Goal: Task Accomplishment & Management: Manage account settings

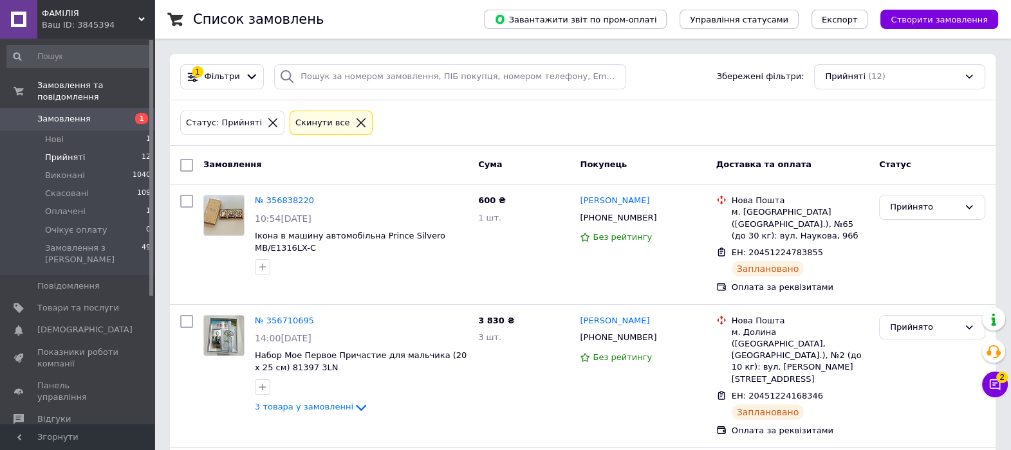
click at [267, 118] on icon at bounding box center [273, 123] width 12 height 12
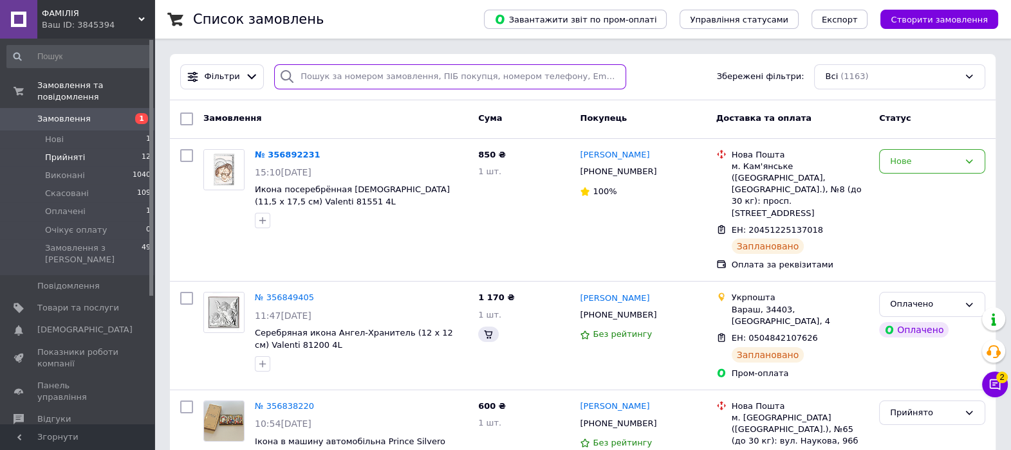
drag, startPoint x: 326, startPoint y: 75, endPoint x: 313, endPoint y: 73, distance: 13.7
click at [313, 73] on input "search" at bounding box center [450, 76] width 352 height 25
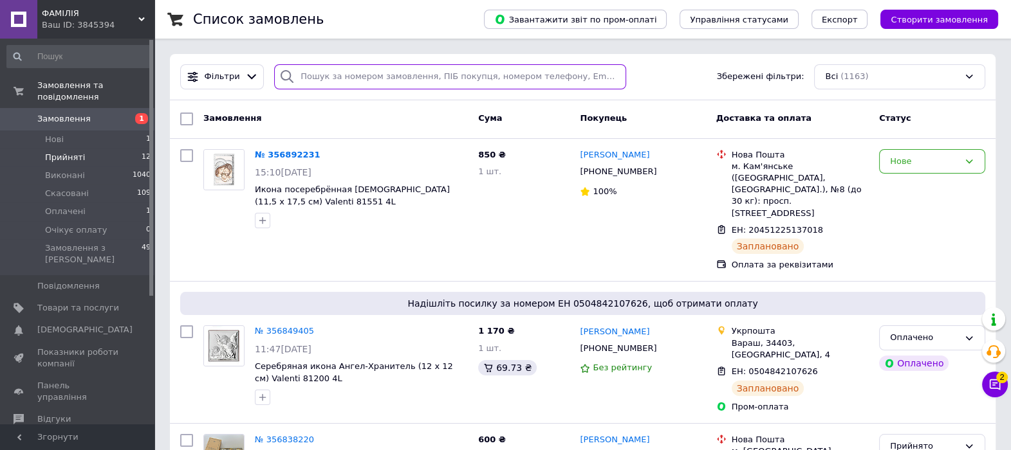
paste input "356710695"
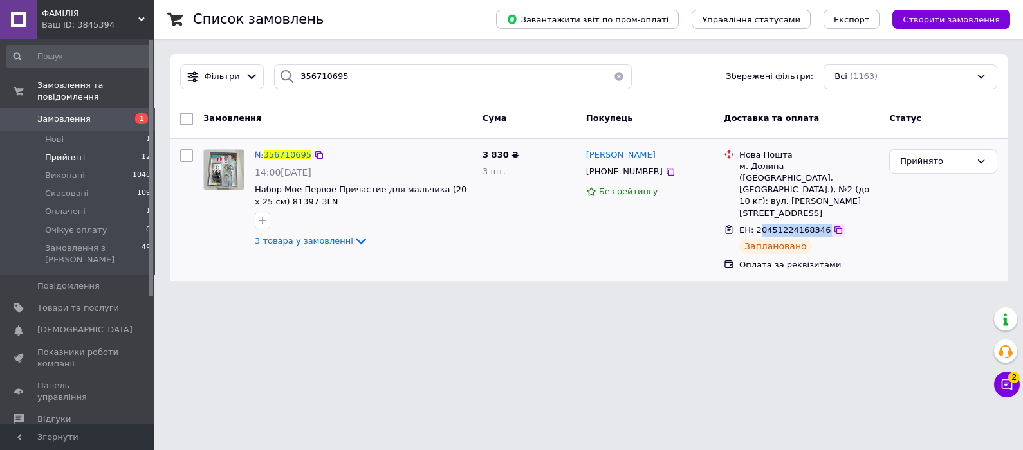
drag, startPoint x: 758, startPoint y: 206, endPoint x: 823, endPoint y: 207, distance: 65.0
click at [823, 223] on div "ЕН: 20451224168346" at bounding box center [809, 230] width 142 height 15
drag, startPoint x: 823, startPoint y: 207, endPoint x: 766, endPoint y: 201, distance: 57.6
click at [764, 223] on div "ЕН: 20451224168346" at bounding box center [785, 230] width 94 height 15
click at [771, 225] on span "ЕН: 20451224168346" at bounding box center [784, 230] width 91 height 10
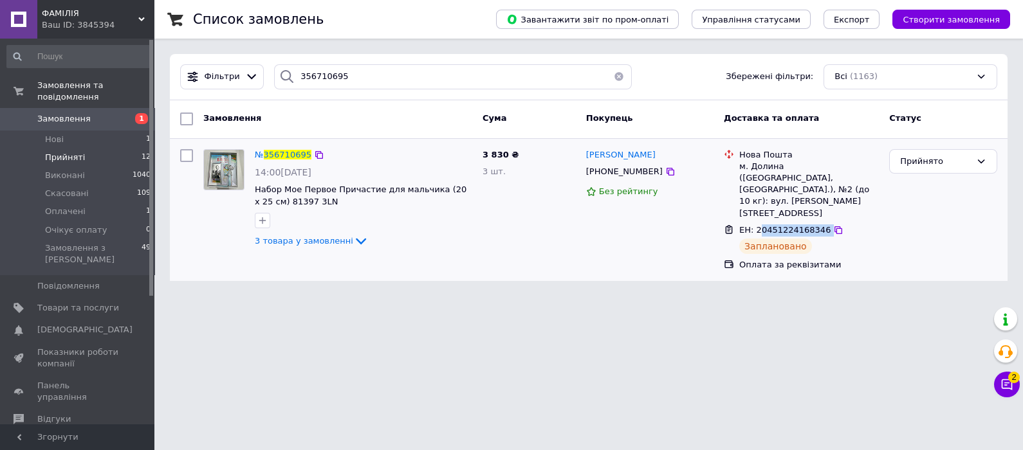
click at [779, 225] on span "ЕН: 20451224168346" at bounding box center [784, 230] width 91 height 10
click at [786, 225] on span "ЕН: 20451224168346" at bounding box center [784, 230] width 91 height 10
drag, startPoint x: 789, startPoint y: 207, endPoint x: 782, endPoint y: 207, distance: 7.1
click at [782, 225] on span "ЕН: 20451224168346" at bounding box center [784, 230] width 91 height 10
click at [783, 225] on span "ЕН: 20451224168346" at bounding box center [784, 230] width 91 height 10
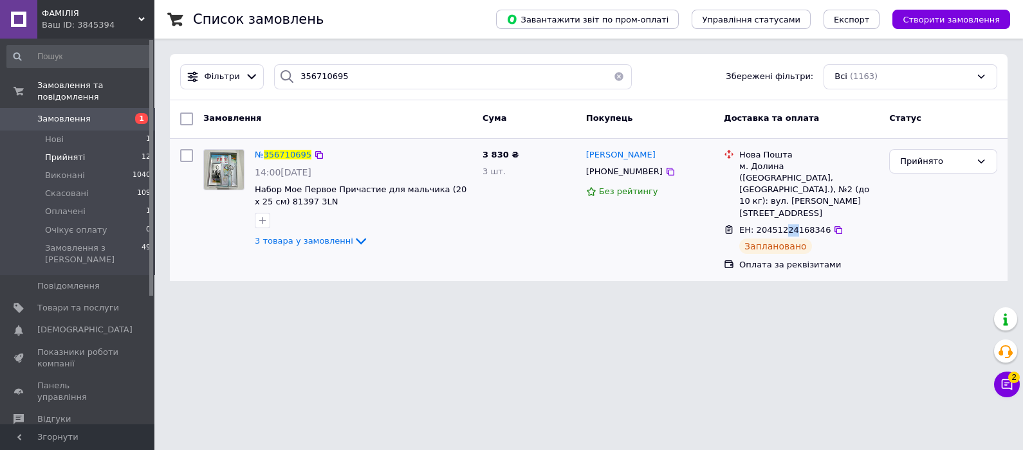
click at [782, 225] on span "ЕН: 20451224168346" at bounding box center [784, 230] width 91 height 10
click at [797, 225] on span "ЕН: 20451224168346" at bounding box center [784, 230] width 91 height 10
drag, startPoint x: 756, startPoint y: 203, endPoint x: 817, endPoint y: 208, distance: 61.3
click at [817, 223] on div "ЕН: 20451224168346" at bounding box center [809, 230] width 142 height 15
drag, startPoint x: 340, startPoint y: 74, endPoint x: 273, endPoint y: 70, distance: 67.7
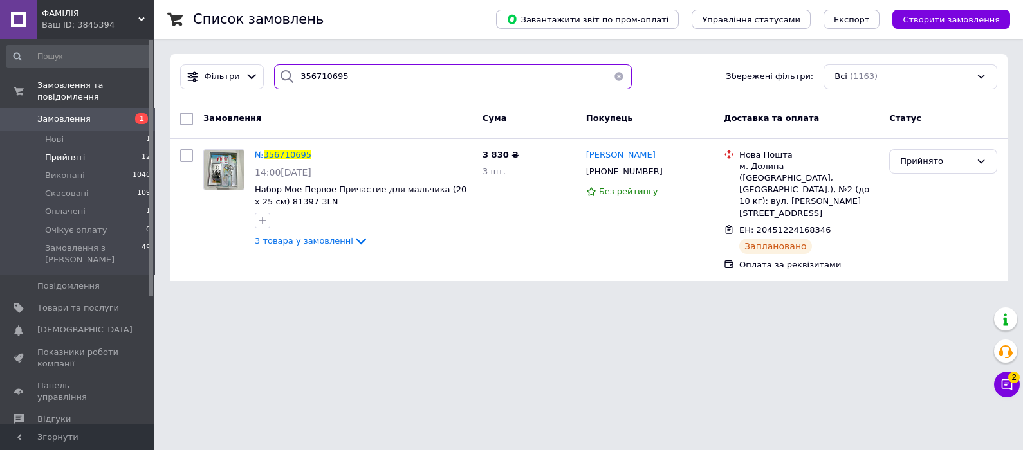
click at [262, 70] on div "Фільтри 356710695 Збережені фільтри: Всі (1163)" at bounding box center [589, 76] width 828 height 25
paste input "690263"
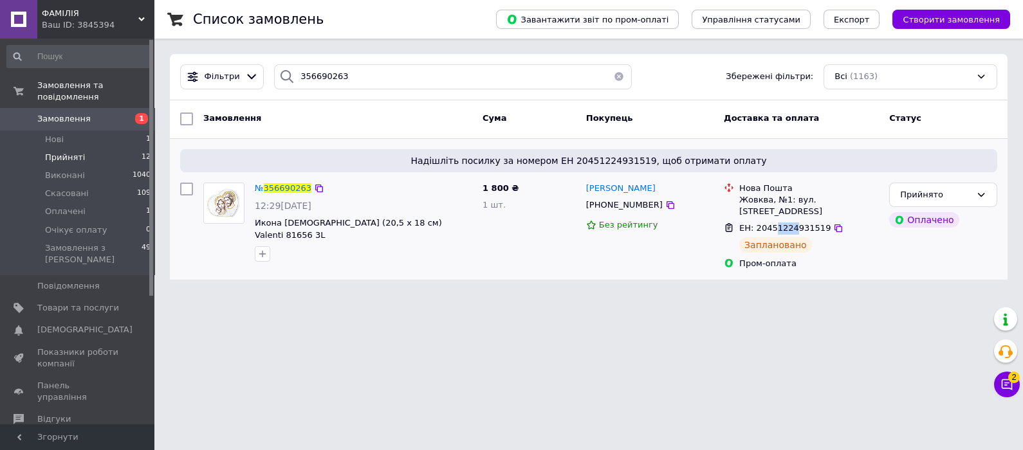
drag, startPoint x: 772, startPoint y: 221, endPoint x: 788, endPoint y: 222, distance: 16.1
click at [788, 222] on div "ЕН: 20451224931519" at bounding box center [785, 228] width 94 height 15
drag, startPoint x: 343, startPoint y: 81, endPoint x: 250, endPoint y: 80, distance: 93.3
click at [250, 80] on div "Фільтри 356690263 Збережені фільтри: Всі (1163)" at bounding box center [589, 76] width 828 height 25
paste input "892231"
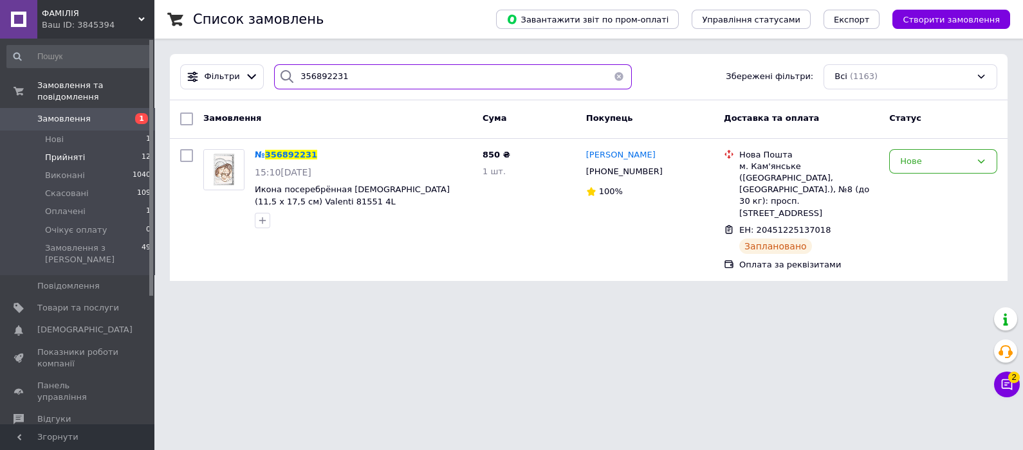
type input "356892231"
click at [100, 149] on li "Прийняті 12" at bounding box center [79, 158] width 158 height 18
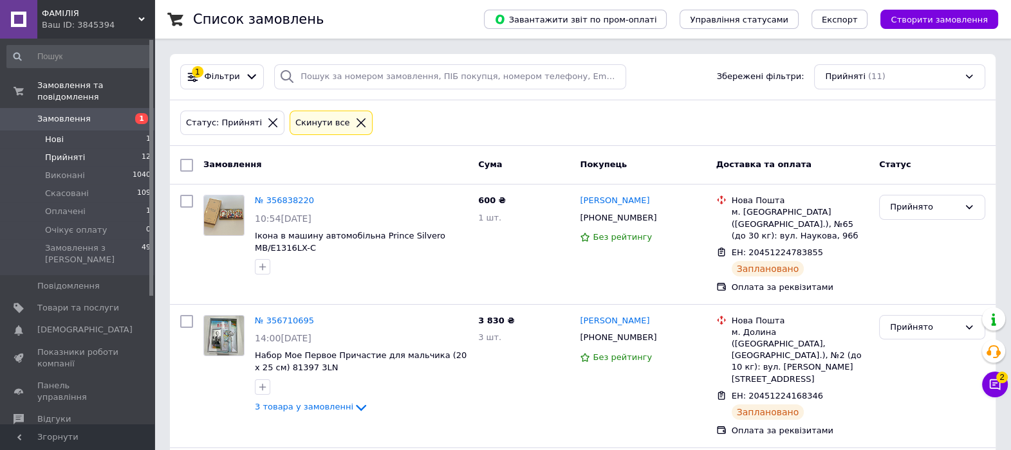
click at [115, 132] on li "Нові 1" at bounding box center [79, 140] width 158 height 18
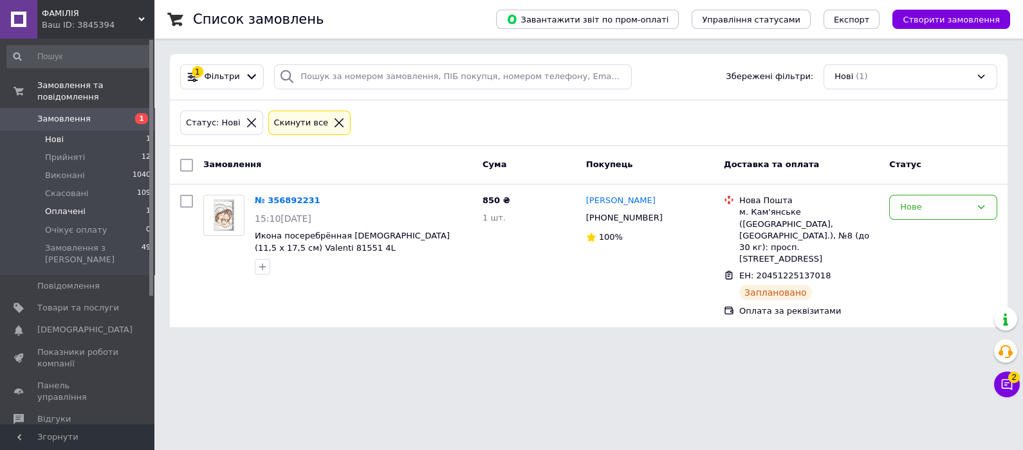
click at [127, 203] on li "Оплачені 1" at bounding box center [79, 212] width 158 height 18
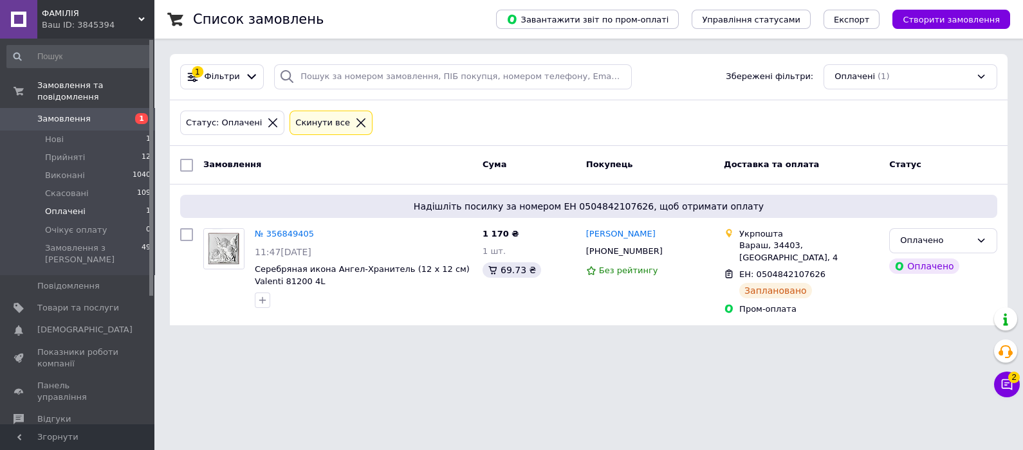
drag, startPoint x: 299, startPoint y: 232, endPoint x: 292, endPoint y: 232, distance: 6.5
click at [297, 232] on link "№ 356849405" at bounding box center [284, 234] width 59 height 10
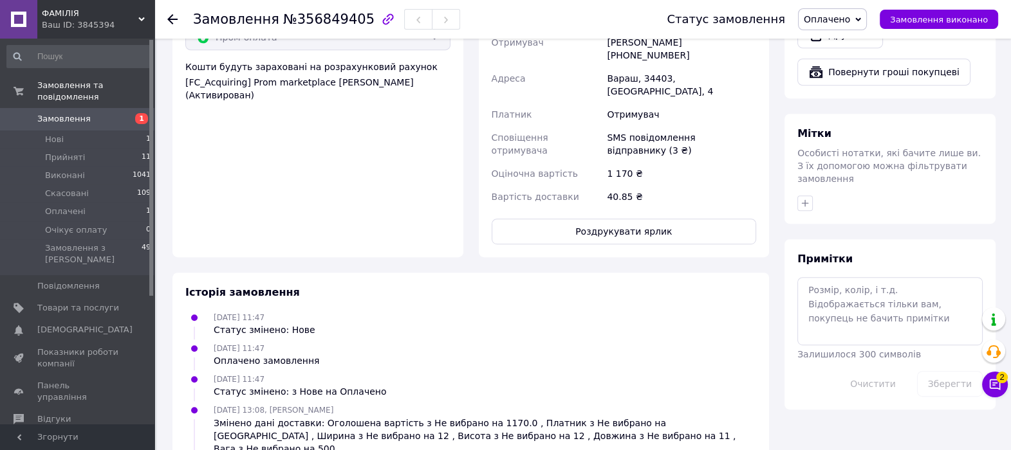
scroll to position [909, 0]
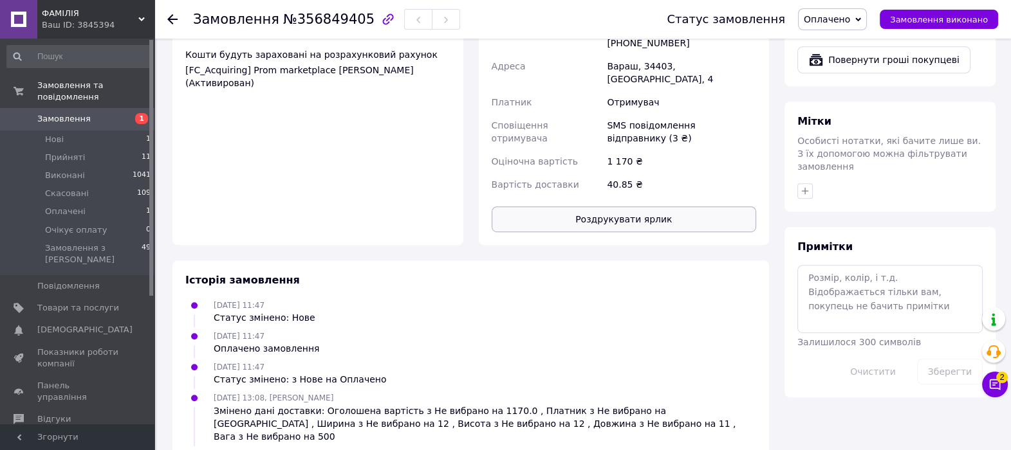
click at [600, 207] on button "Роздрукувати ярлик" at bounding box center [624, 220] width 265 height 26
click at [75, 118] on link "Замовлення 1" at bounding box center [79, 119] width 158 height 22
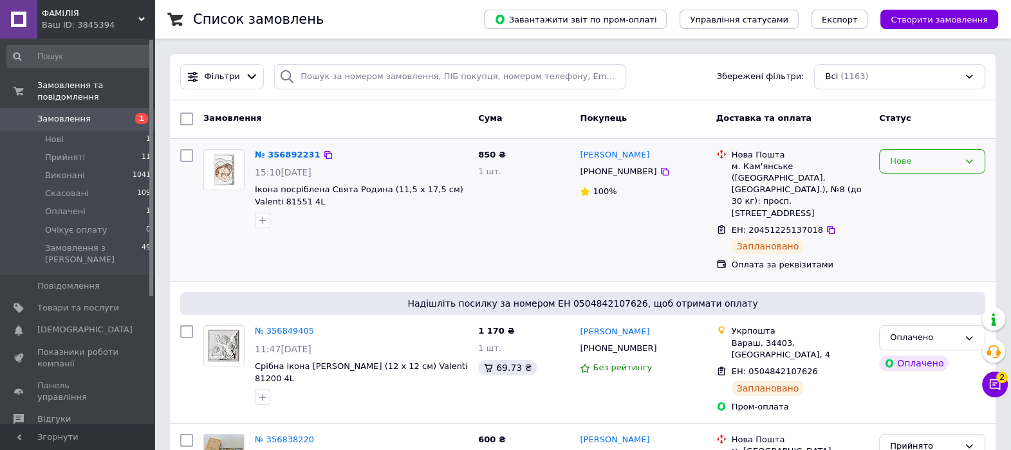
click at [932, 151] on div "Нове" at bounding box center [932, 161] width 106 height 25
click at [918, 185] on li "Прийнято" at bounding box center [932, 188] width 105 height 24
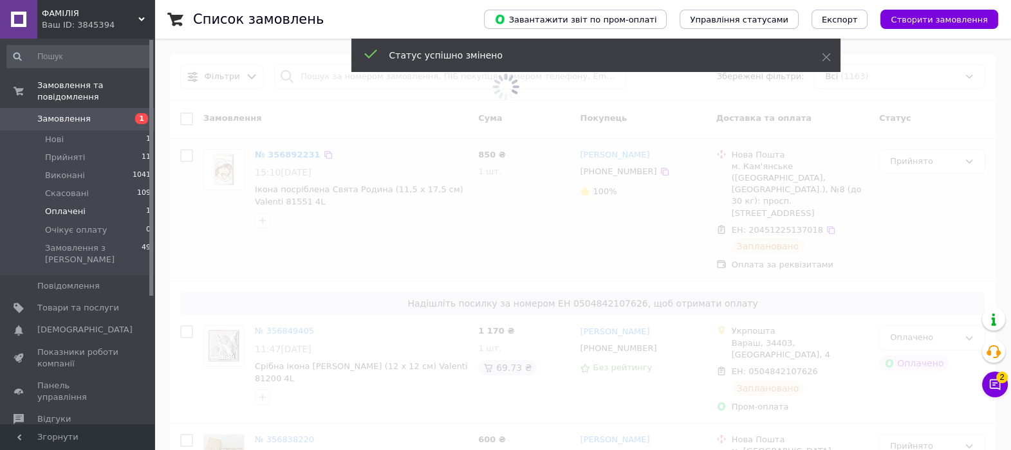
click at [90, 203] on li "Оплачені 1" at bounding box center [79, 212] width 158 height 18
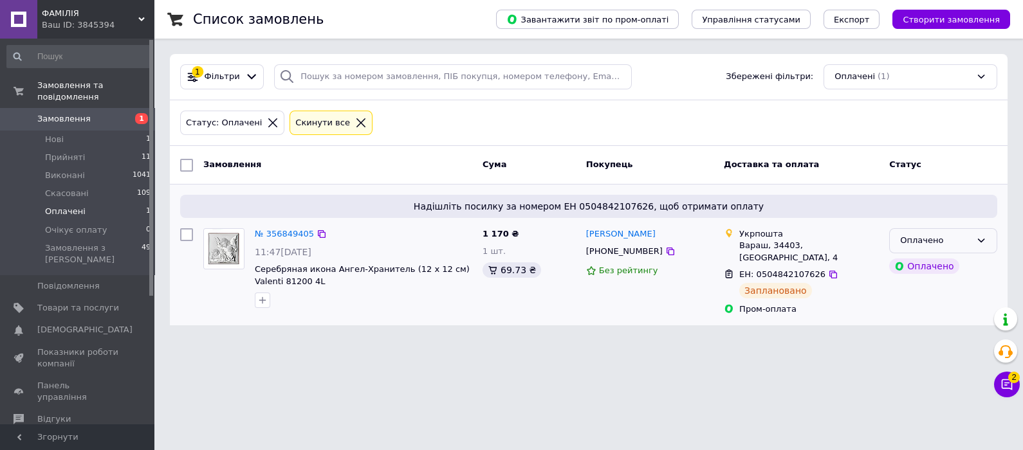
click at [922, 238] on div "Оплачено" at bounding box center [935, 241] width 71 height 14
click at [902, 264] on li "Прийнято" at bounding box center [943, 268] width 107 height 24
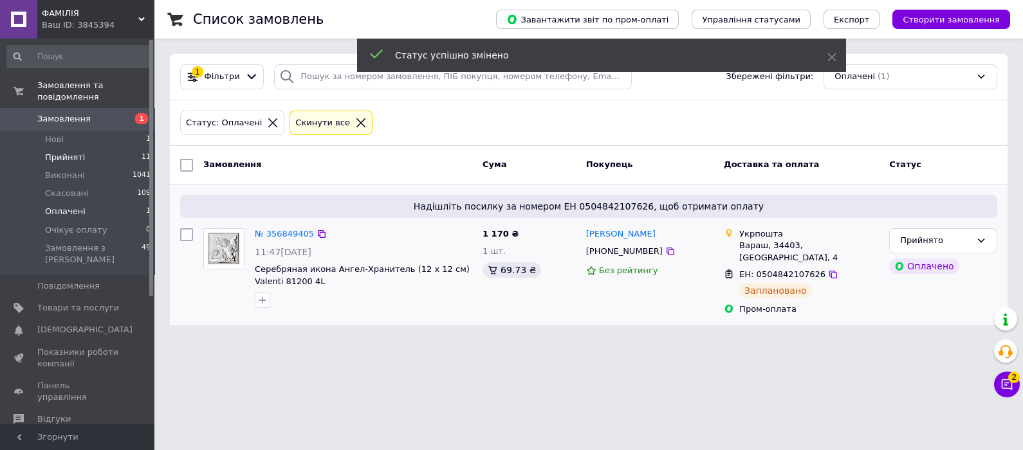
click at [89, 149] on li "Прийняті 11" at bounding box center [79, 158] width 158 height 18
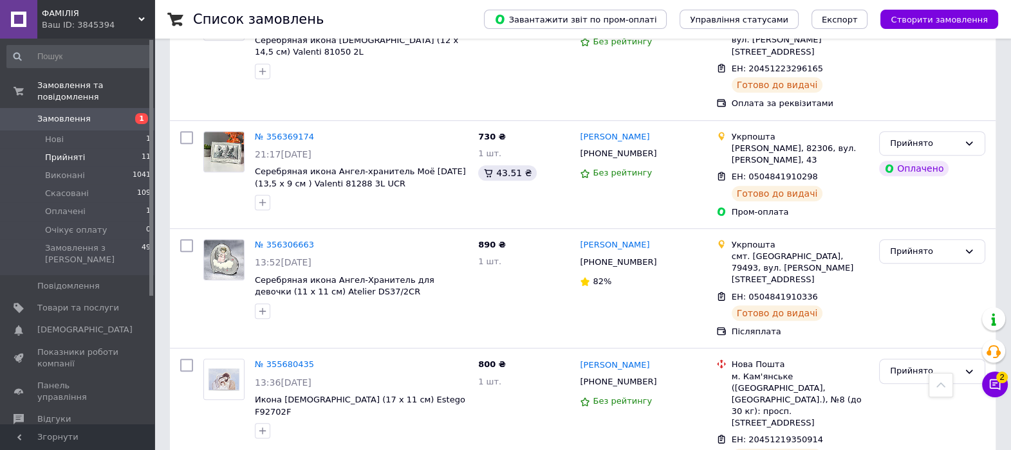
scroll to position [997, 0]
